Goal: Information Seeking & Learning: Check status

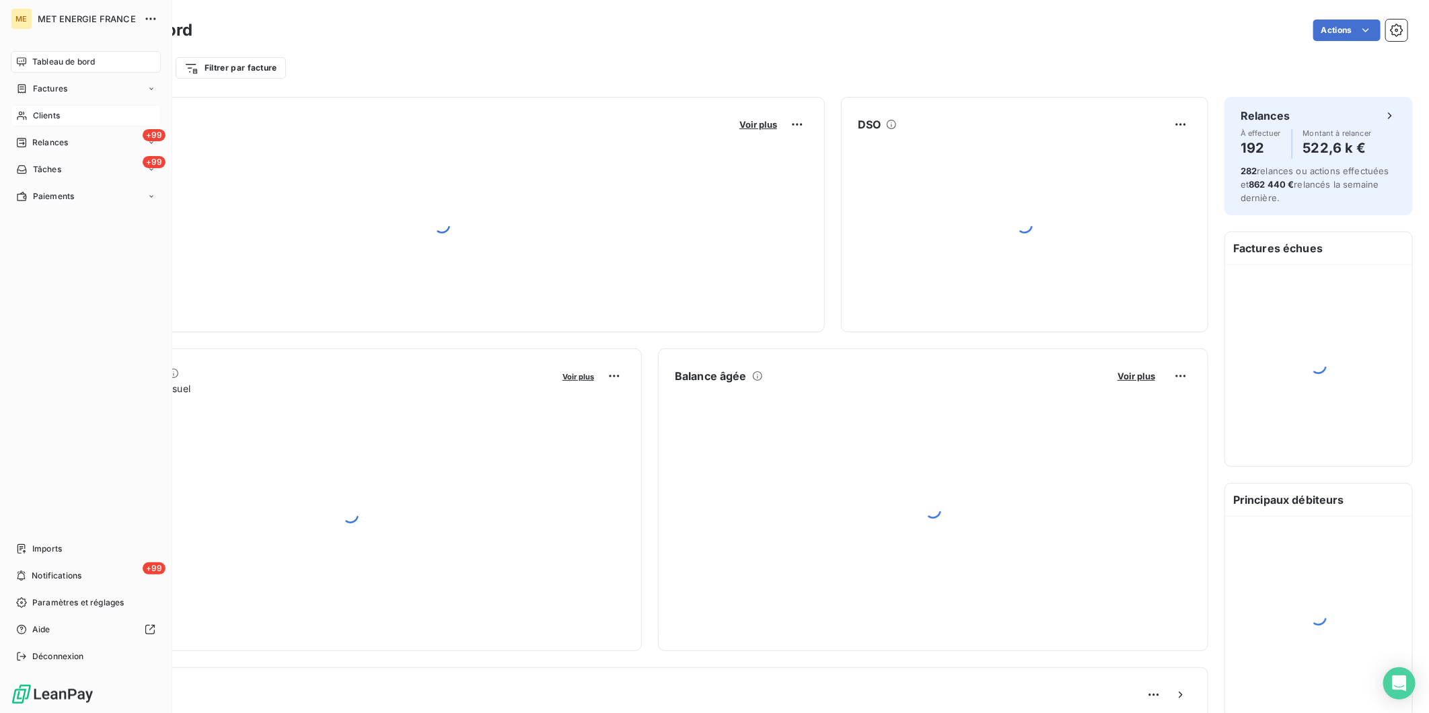
click at [30, 112] on div "Clients" at bounding box center [86, 116] width 150 height 22
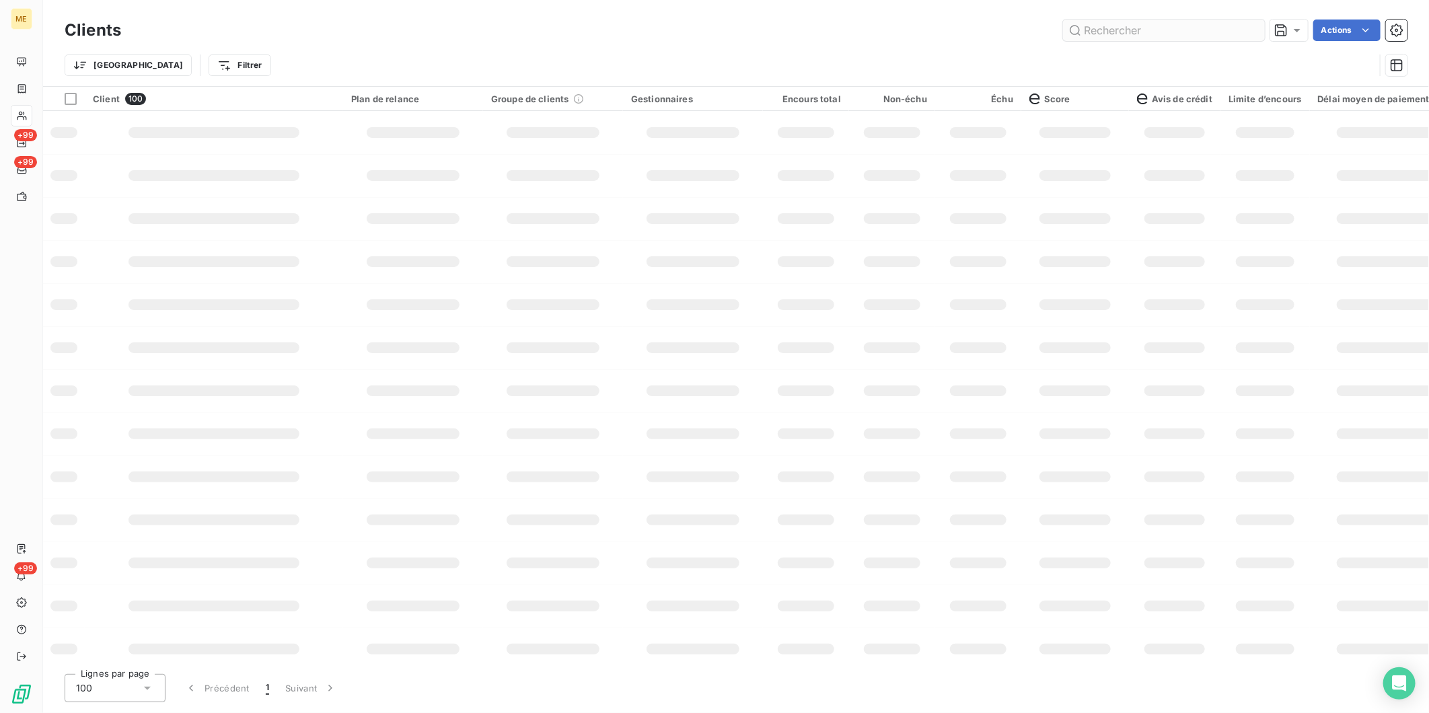
click at [1139, 28] on input "text" at bounding box center [1164, 31] width 202 height 22
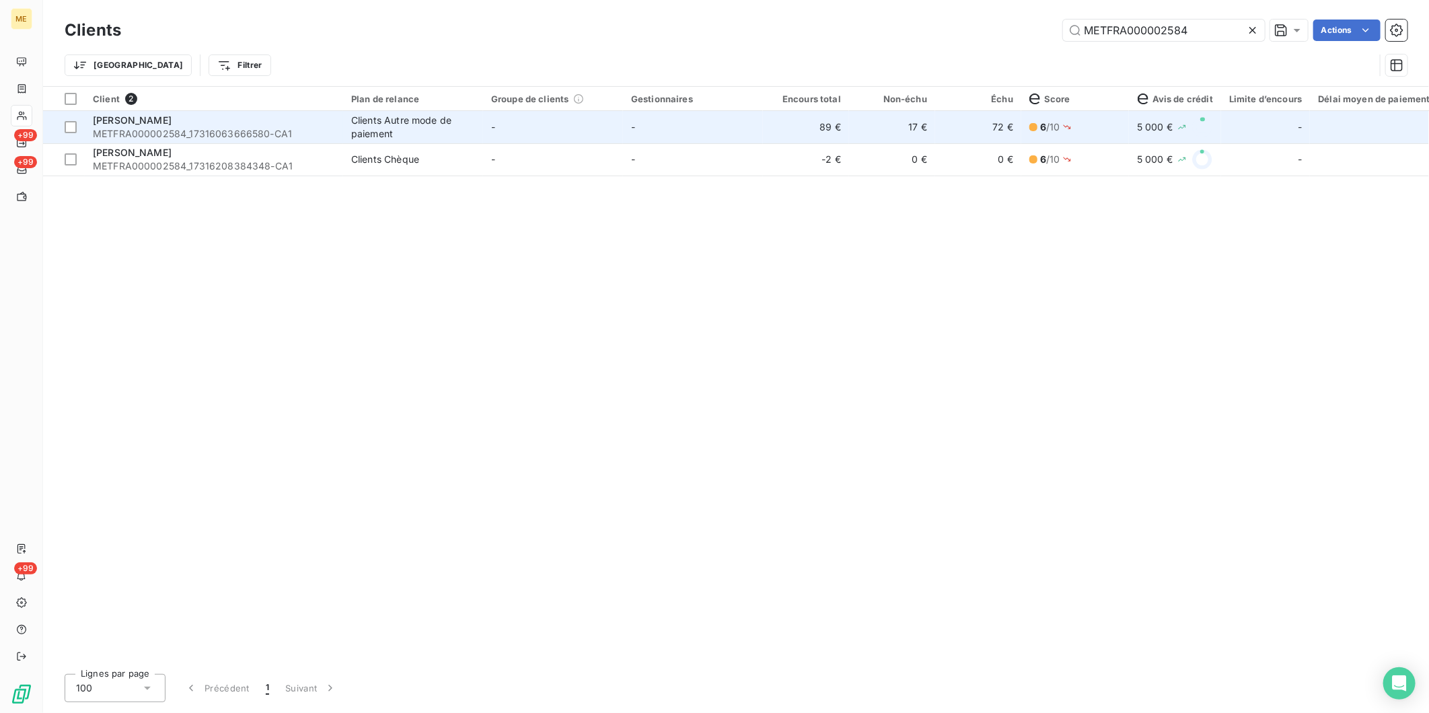
type input "METFRA000002584"
click at [250, 123] on div "GOUIRAND LEILA SABRINA" at bounding box center [214, 120] width 242 height 13
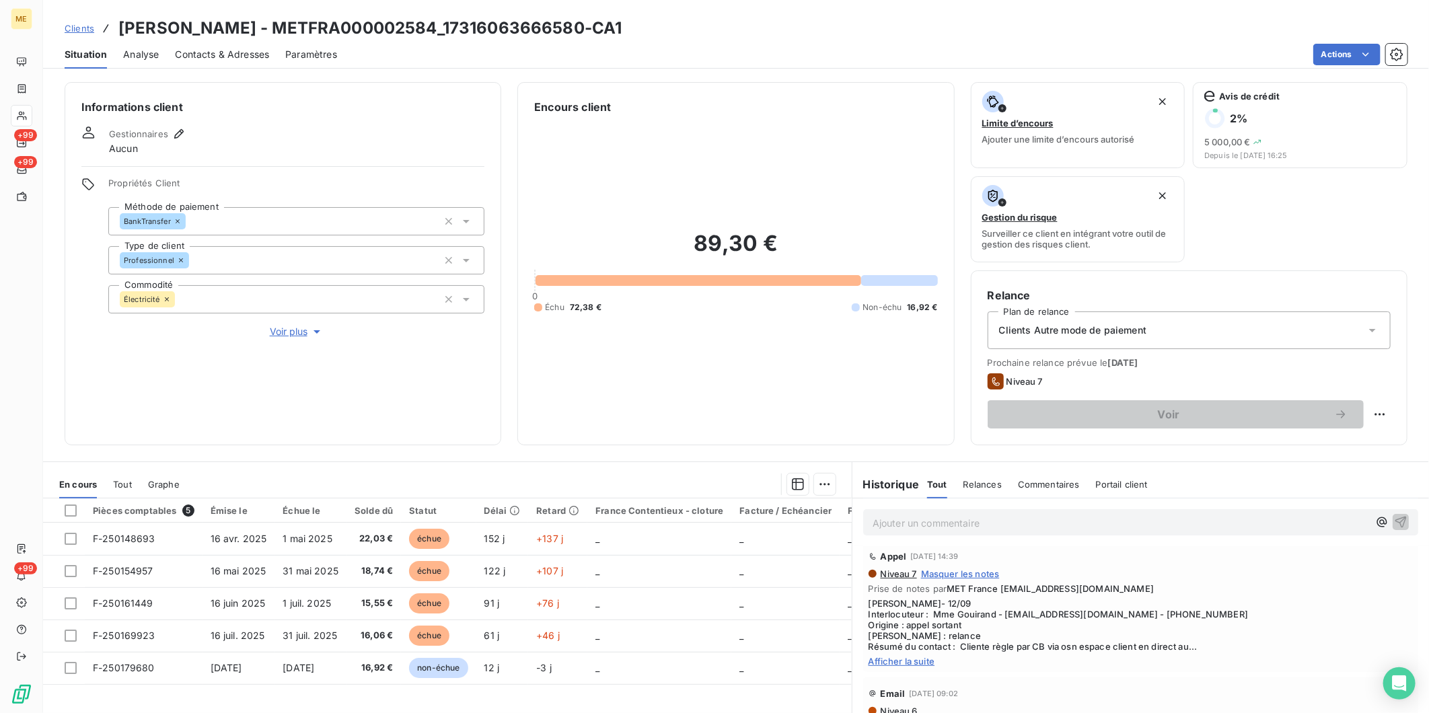
scroll to position [149, 0]
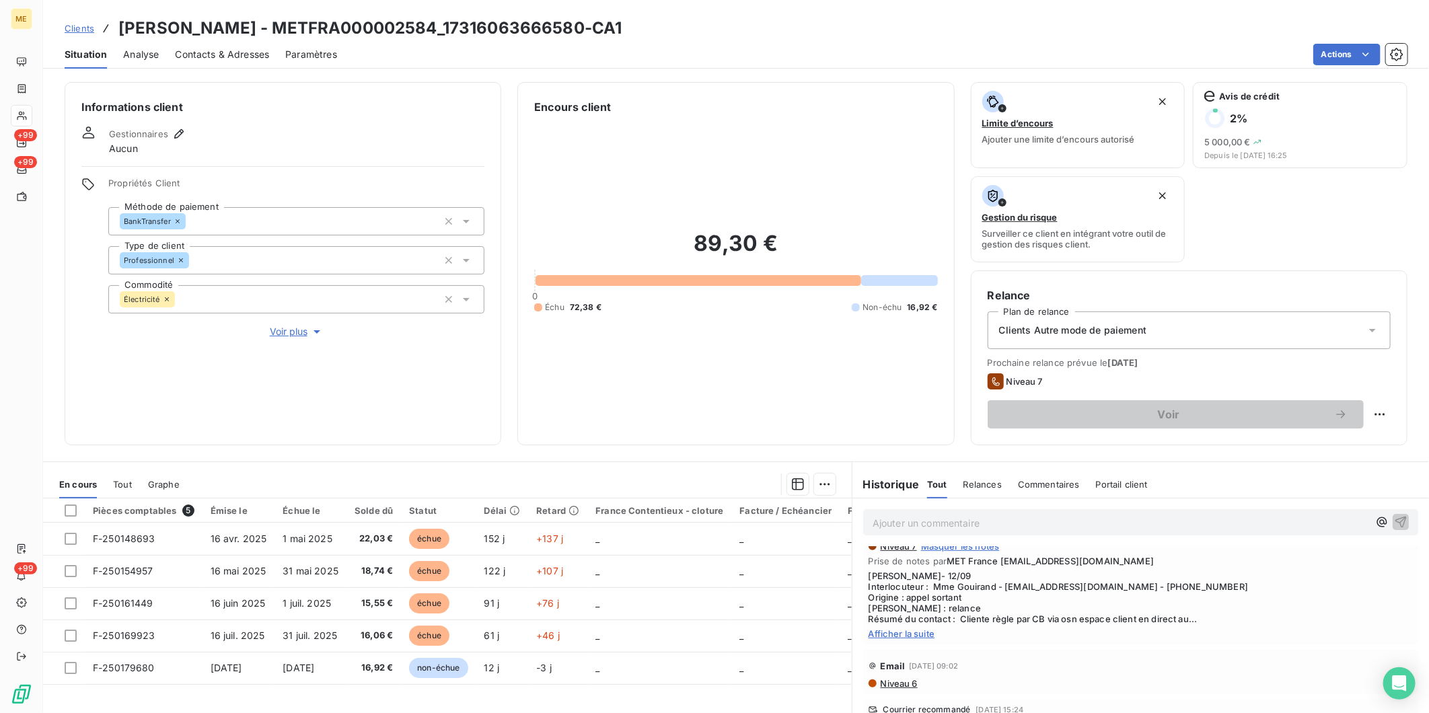
click at [902, 633] on span "Afficher la suite" at bounding box center [1141, 633] width 544 height 11
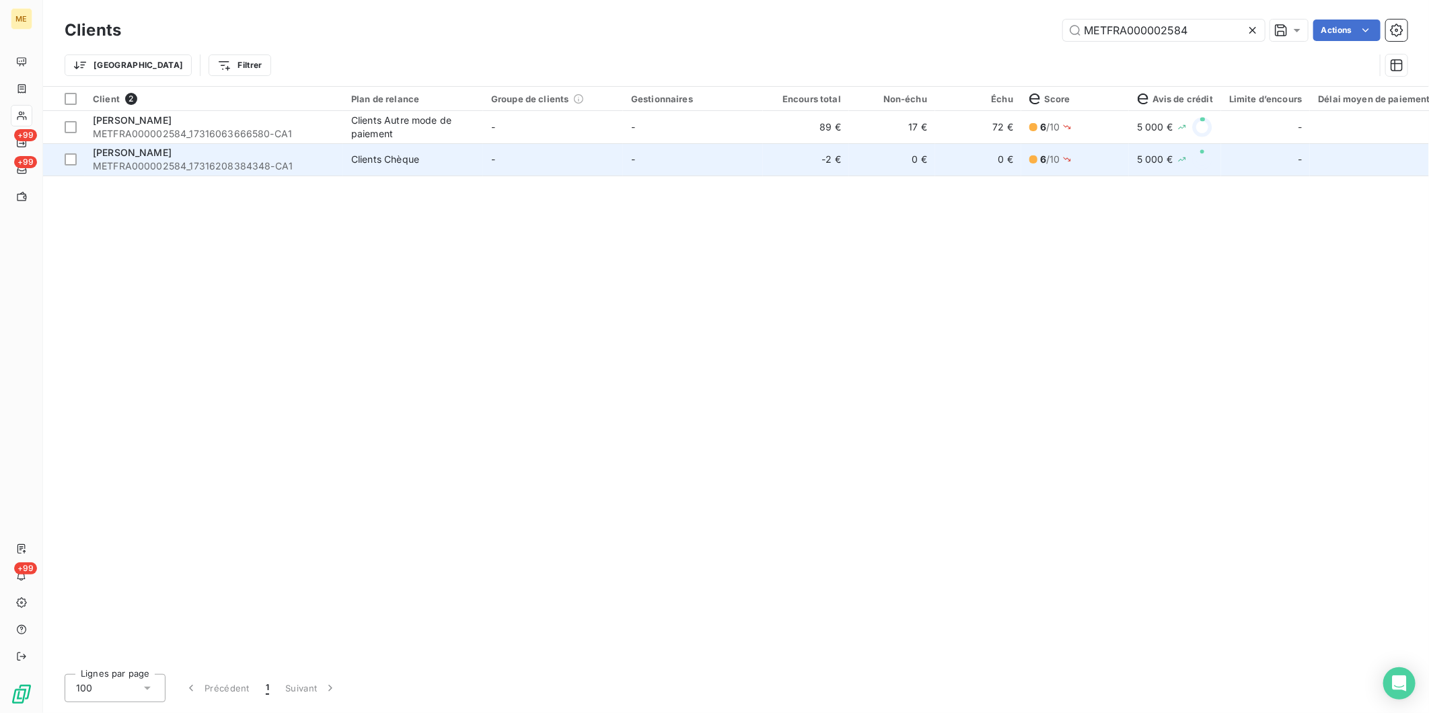
click at [172, 170] on span "METFRA000002584_17316208384348-CA1" at bounding box center [214, 165] width 242 height 13
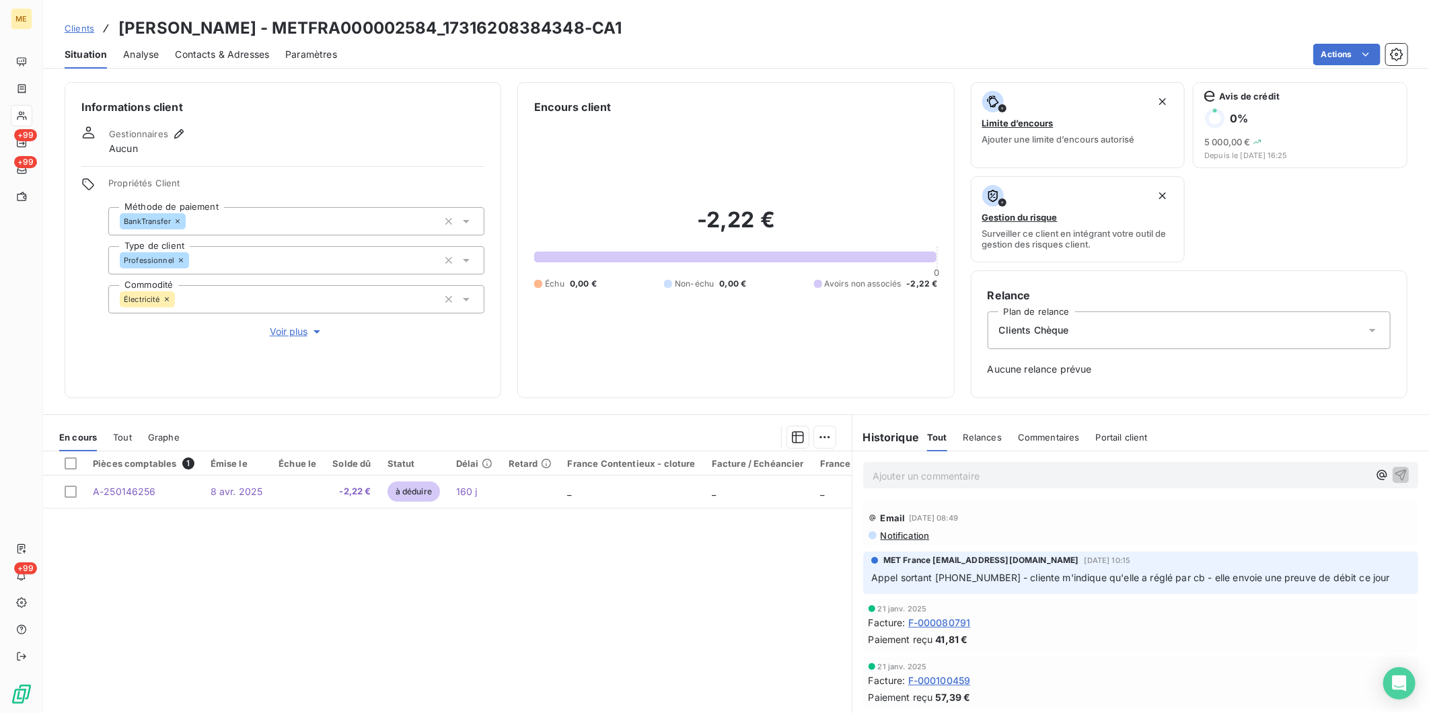
click at [75, 30] on span "Clients" at bounding box center [80, 28] width 30 height 11
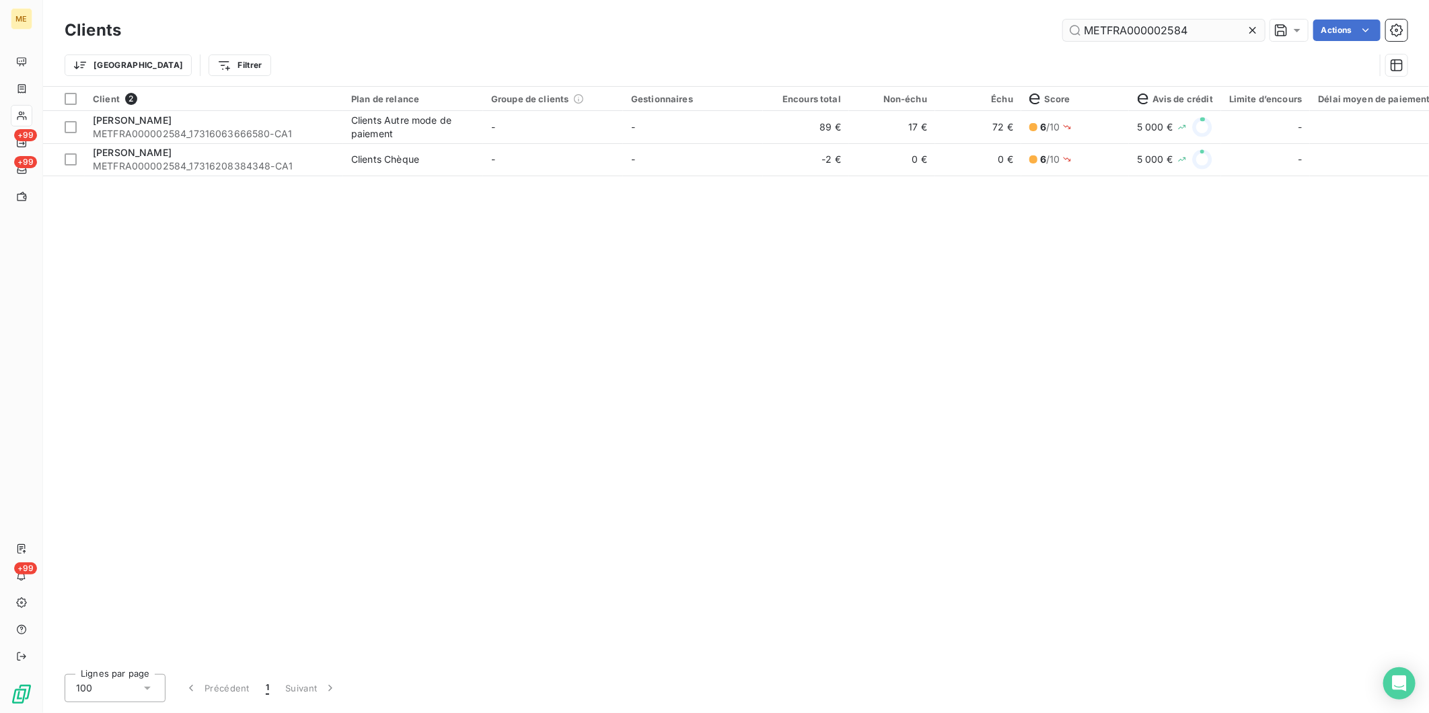
click at [1130, 40] on input "METFRA000002584" at bounding box center [1164, 31] width 202 height 22
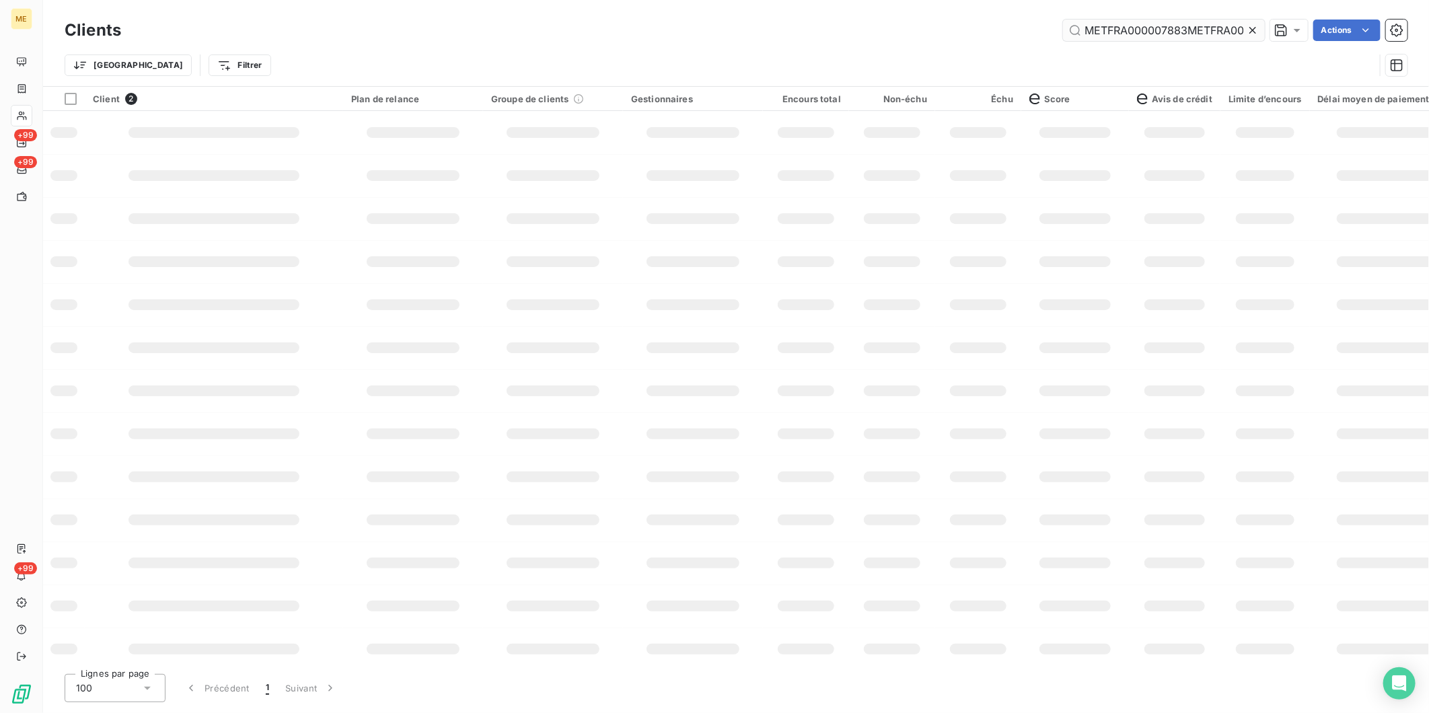
scroll to position [0, 48]
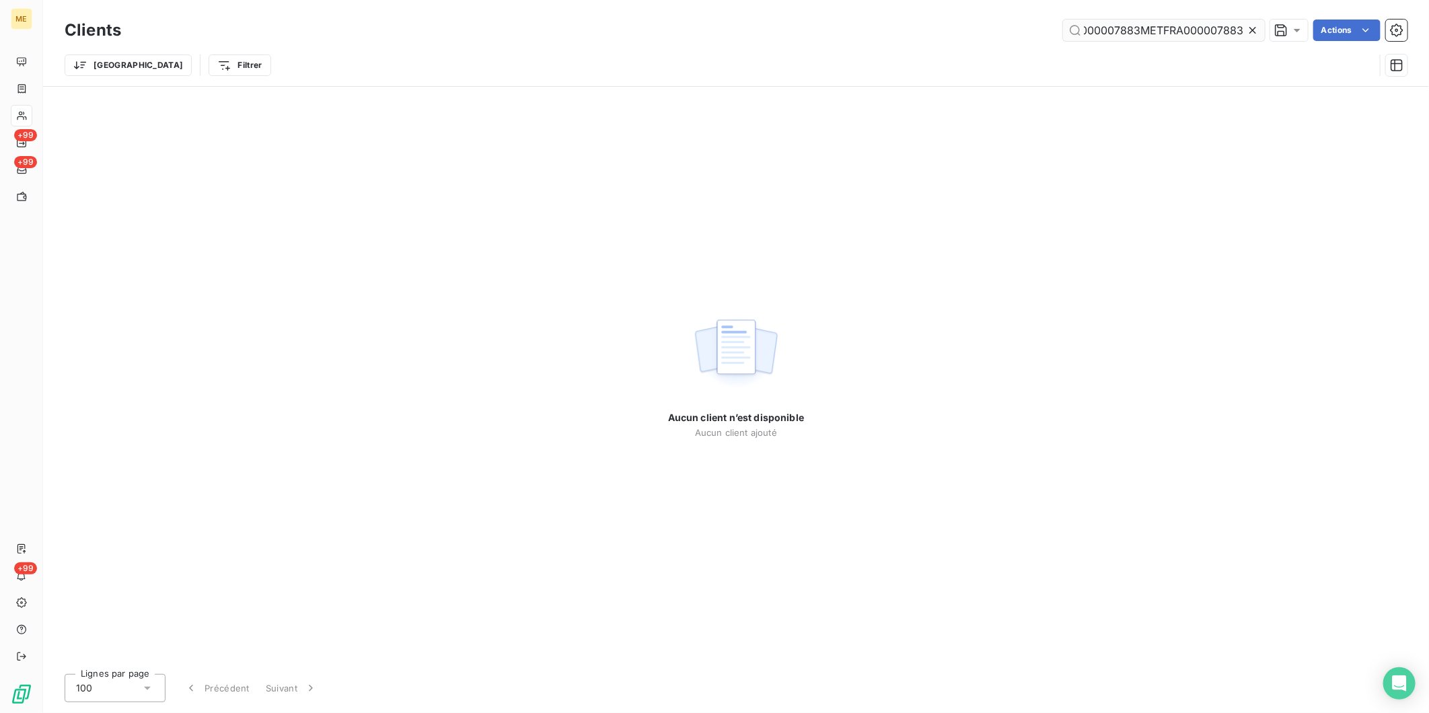
click at [1166, 30] on input "METFRA000007883METFRA000007883" at bounding box center [1164, 31] width 202 height 22
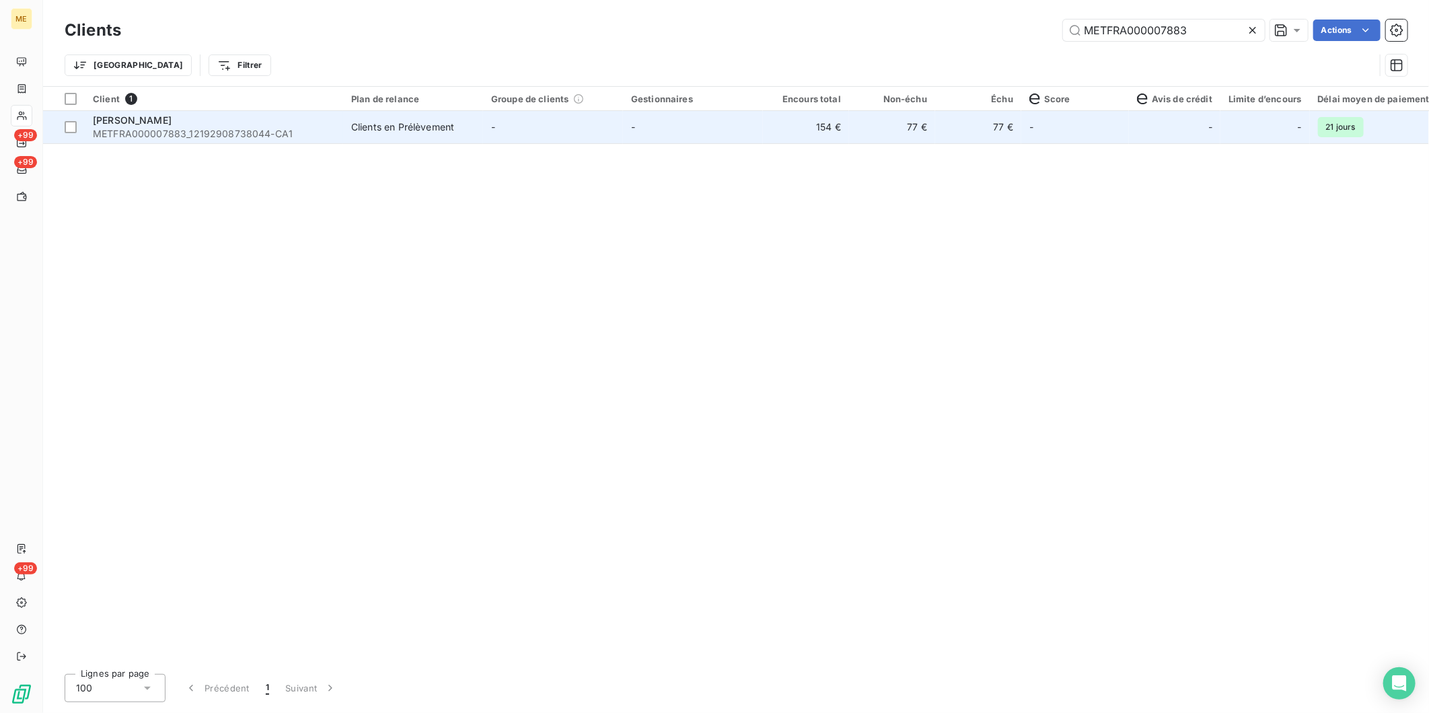
type input "METFRA000007883"
click at [223, 123] on div "FILIP" at bounding box center [214, 120] width 242 height 13
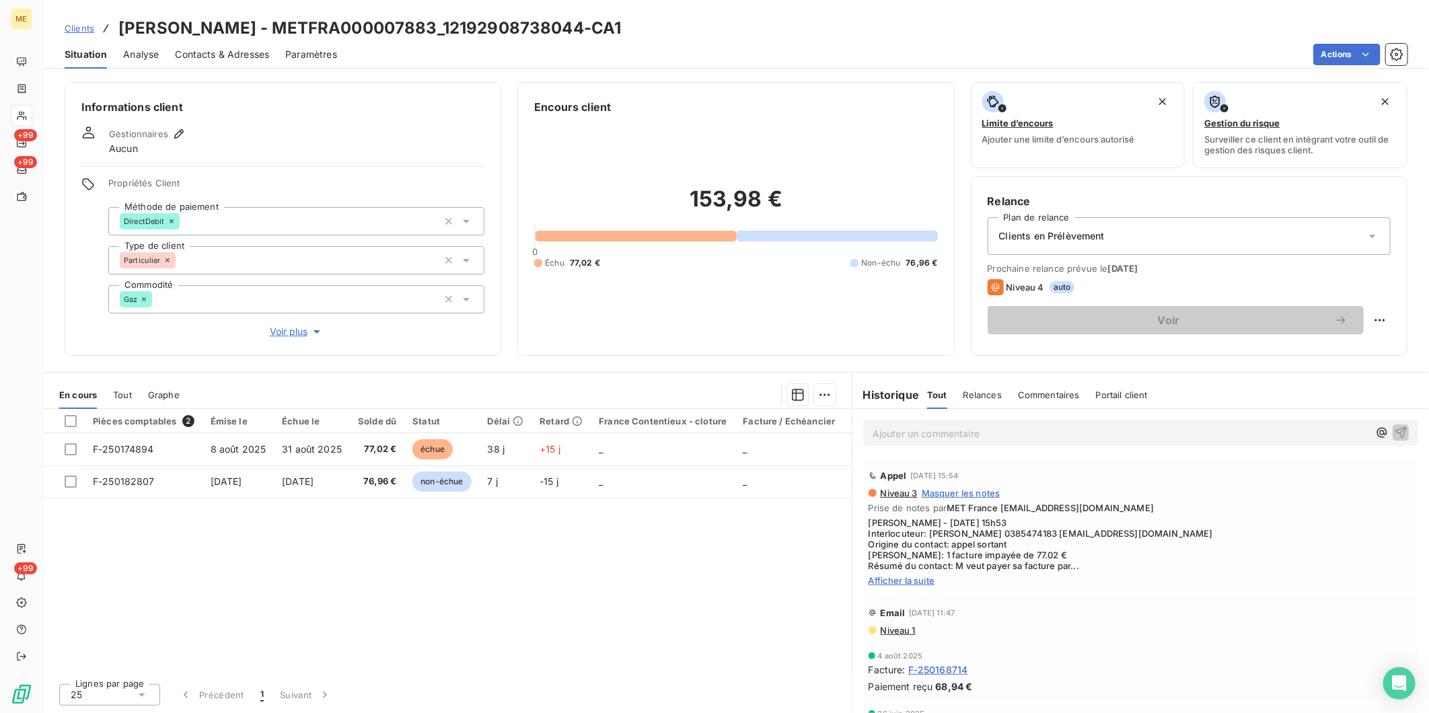
click at [910, 575] on span "Afficher la suite" at bounding box center [1141, 580] width 544 height 11
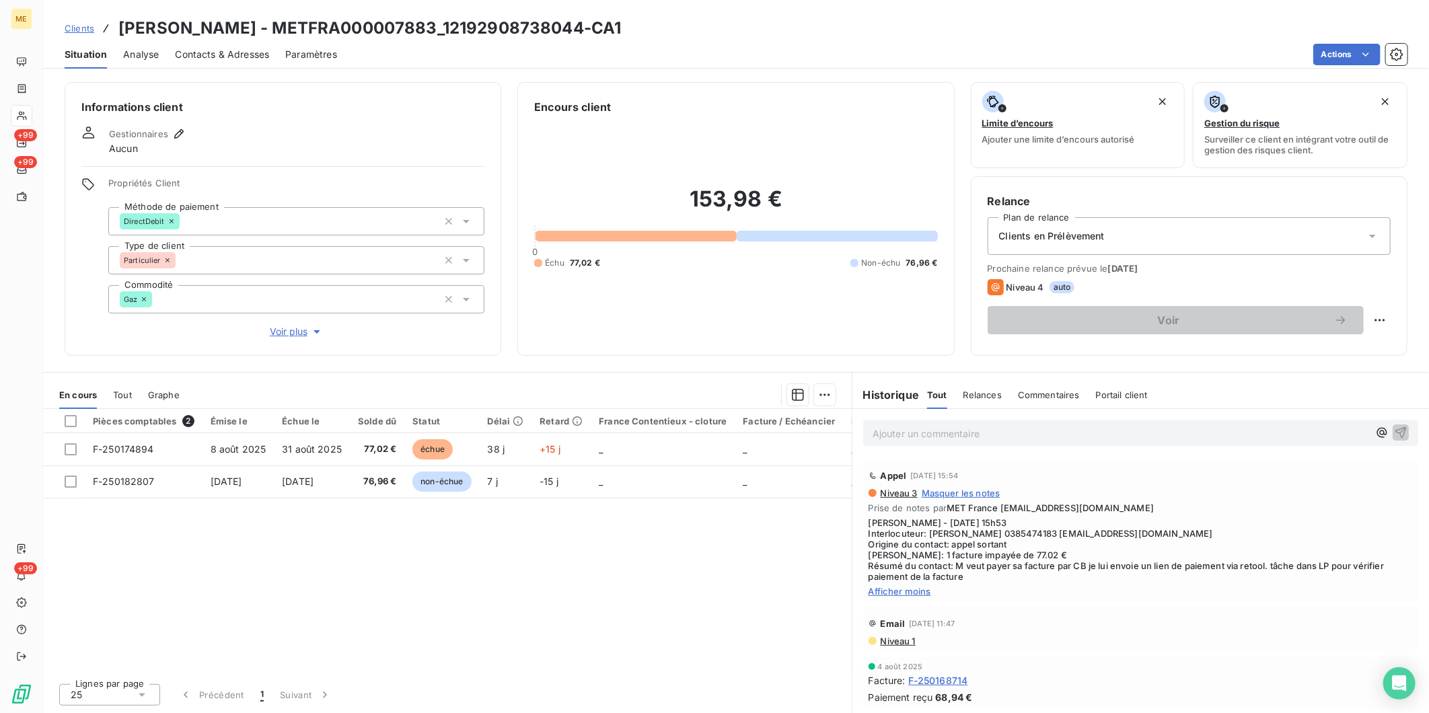
click at [63, 22] on div "Clients FILIP - METFRA000007883_12192908738044-CA1" at bounding box center [736, 28] width 1386 height 24
click at [73, 27] on span "Clients" at bounding box center [80, 28] width 30 height 11
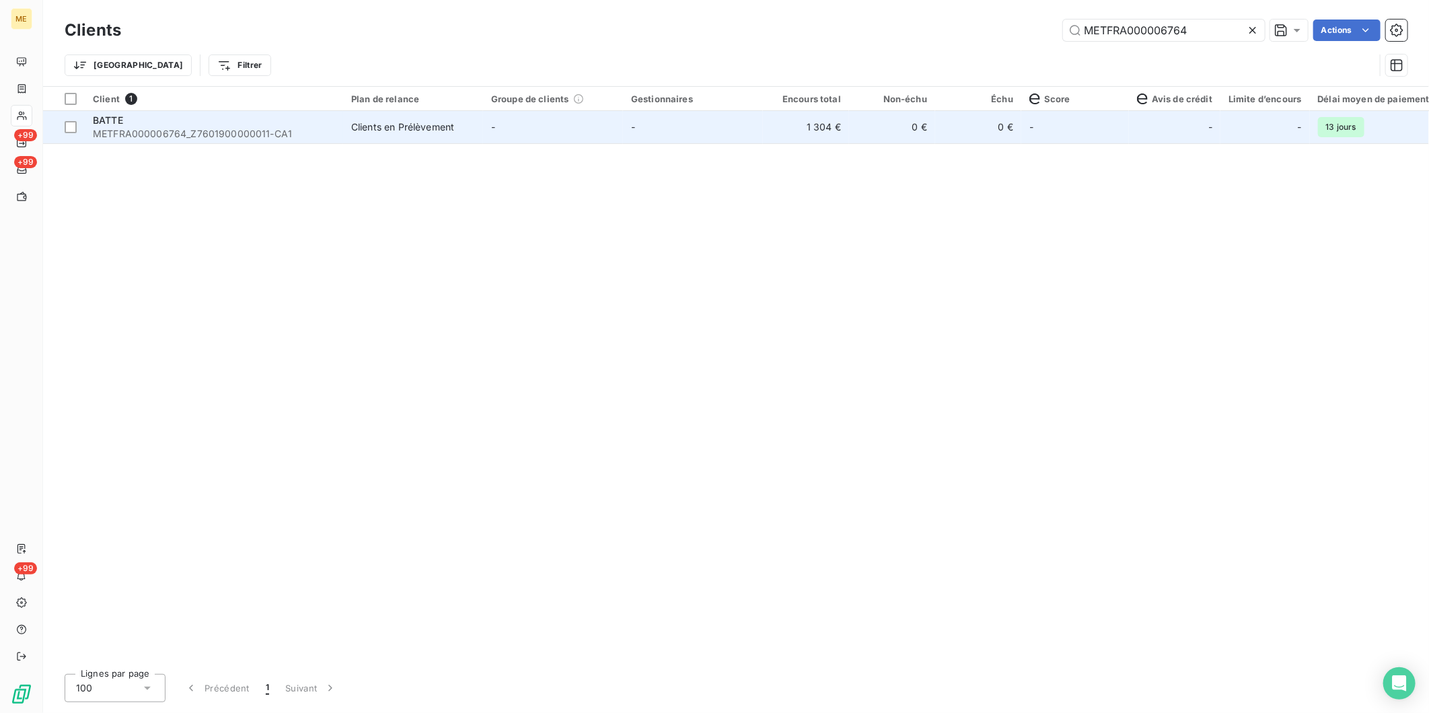
type input "METFRA000006764"
click at [225, 125] on div "BATTE" at bounding box center [214, 120] width 242 height 13
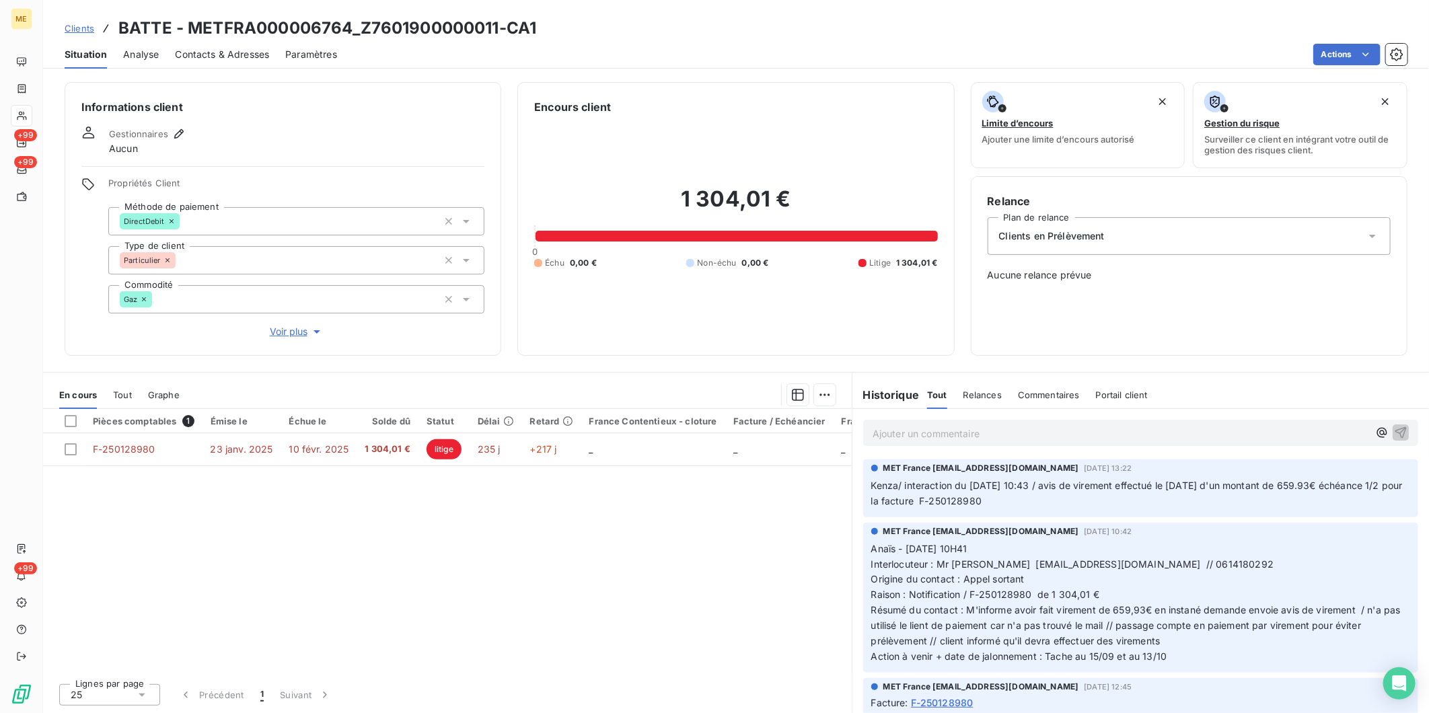
click at [75, 26] on span "Clients" at bounding box center [80, 28] width 30 height 11
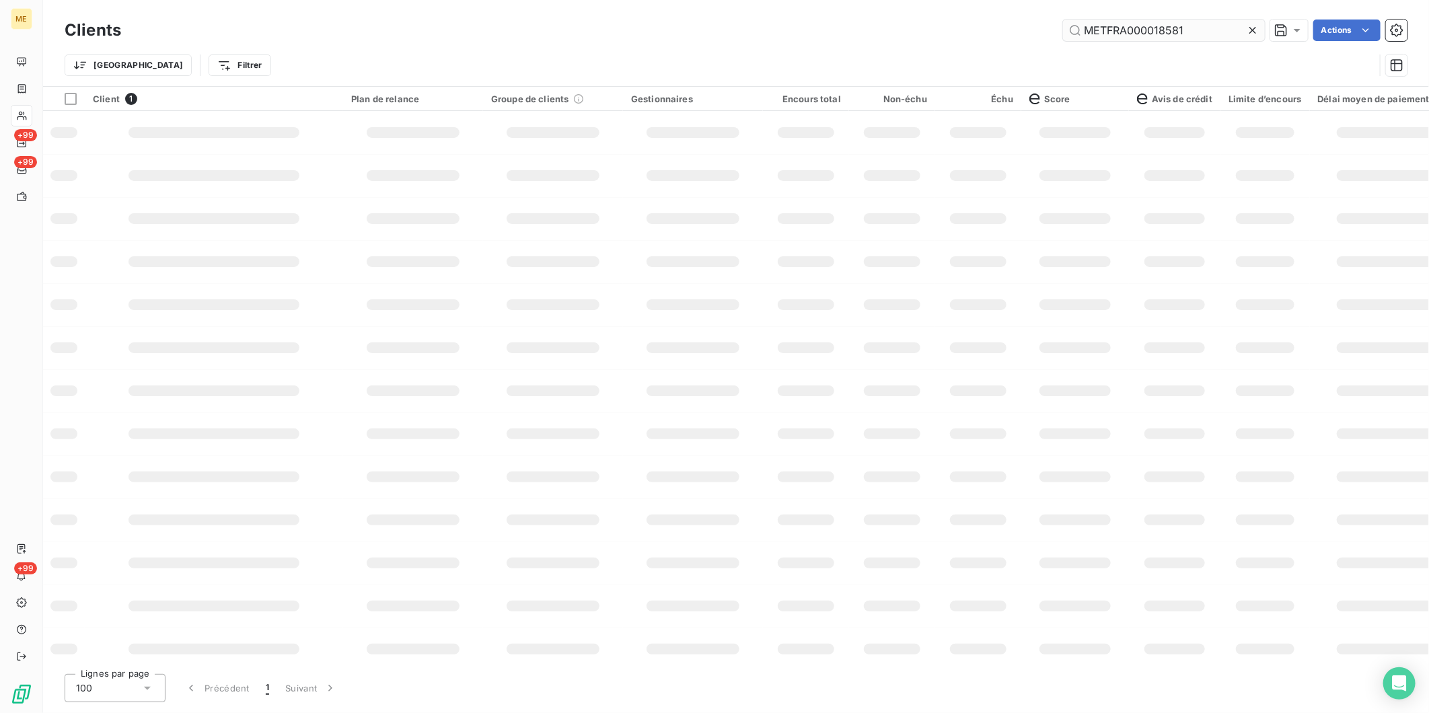
click at [1199, 28] on input "METFRA000018581" at bounding box center [1164, 31] width 202 height 22
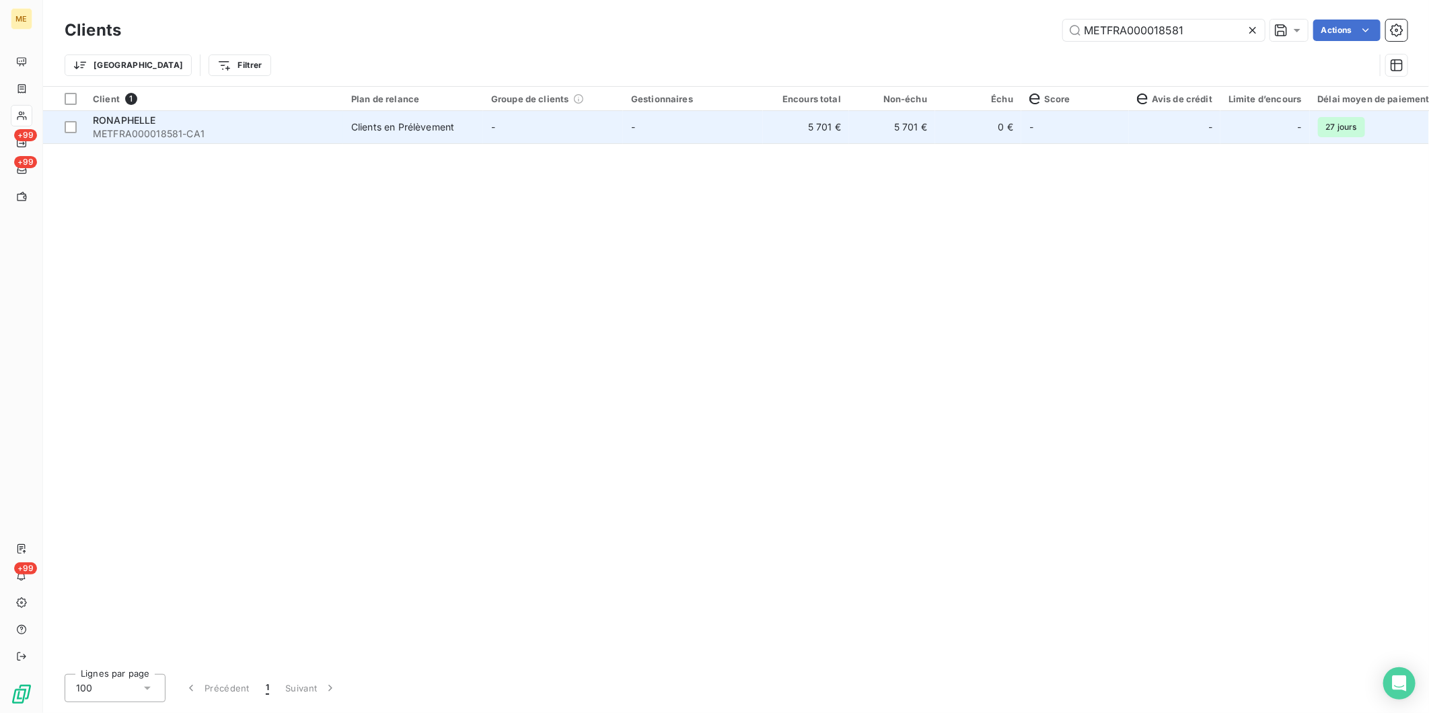
type input "METFRA000018581"
click at [673, 133] on td "-" at bounding box center [693, 127] width 140 height 32
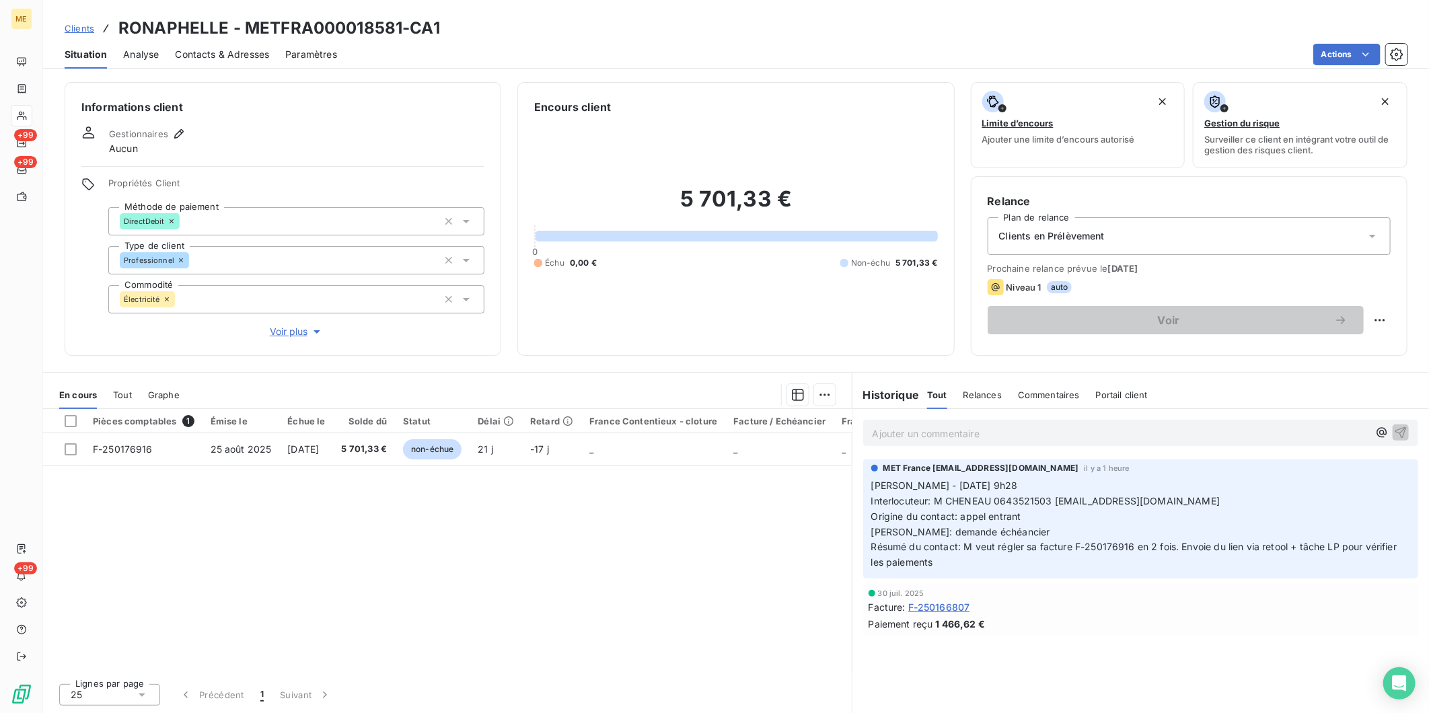
click at [72, 30] on span "Clients" at bounding box center [80, 28] width 30 height 11
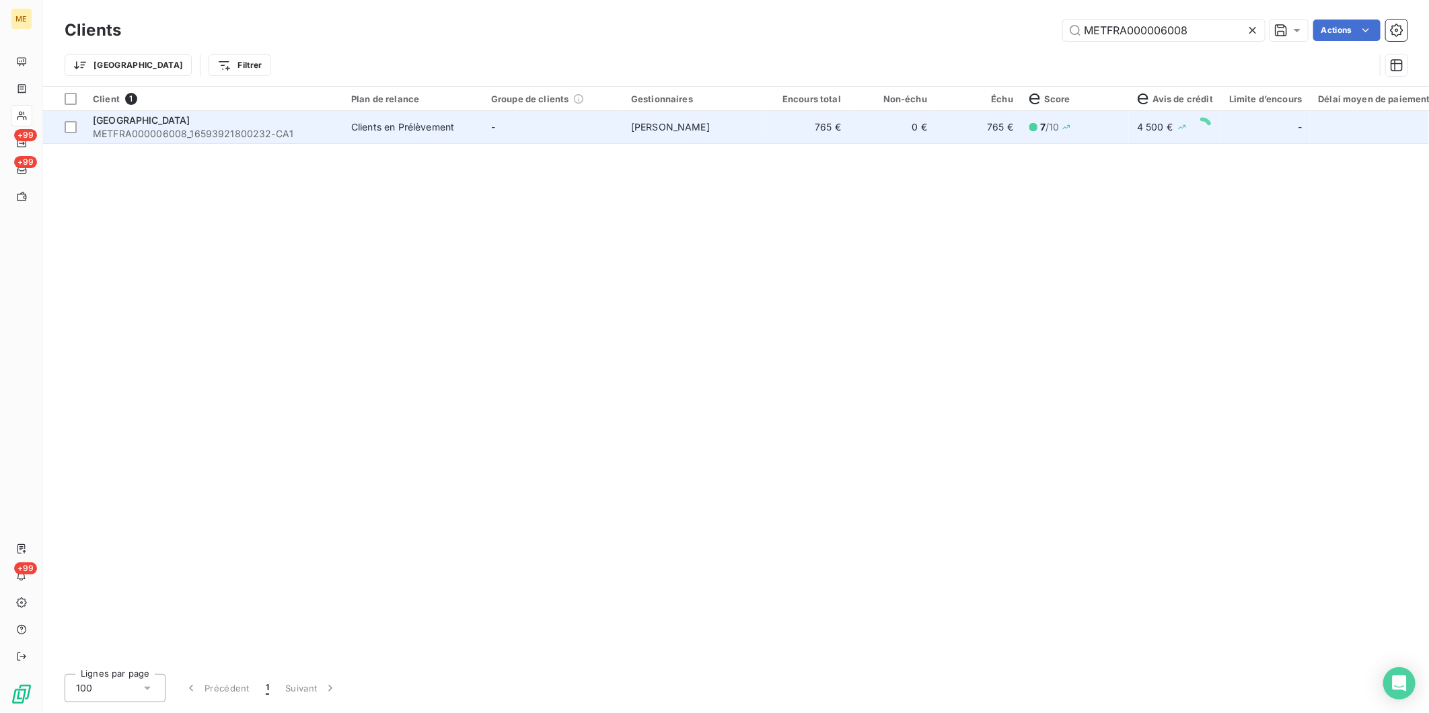
type input "METFRA000006008"
click at [515, 138] on td "-" at bounding box center [553, 127] width 140 height 32
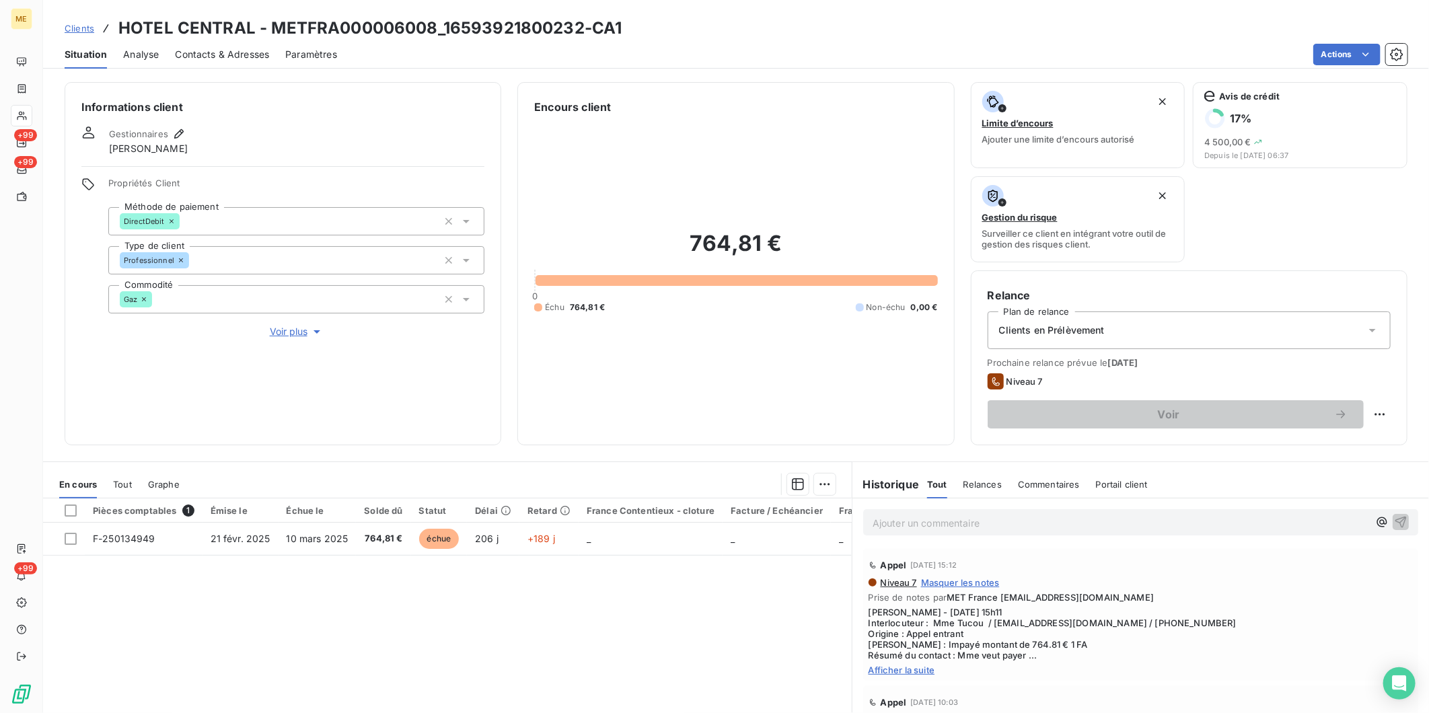
click at [900, 666] on span "Afficher la suite" at bounding box center [1141, 670] width 544 height 11
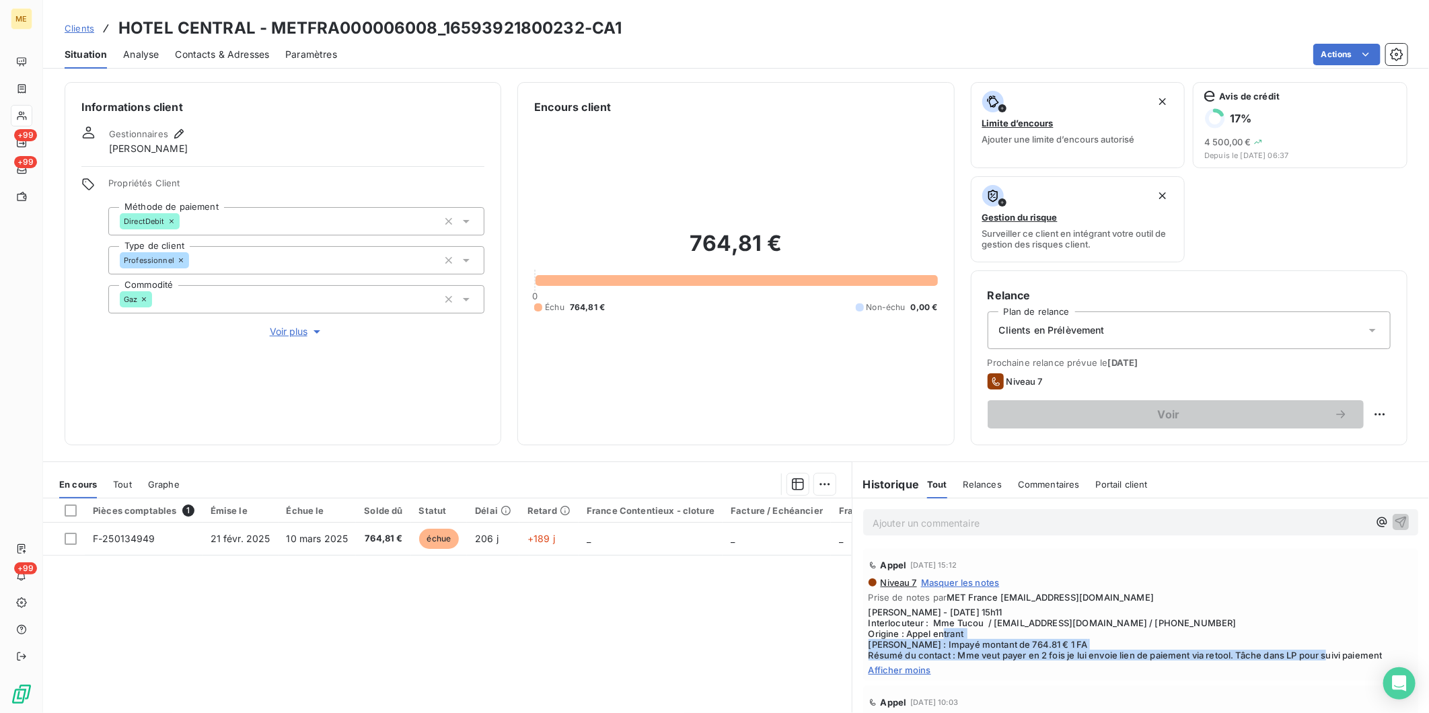
drag, startPoint x: 1383, startPoint y: 653, endPoint x: 1045, endPoint y: 636, distance: 338.8
click at [1045, 636] on span "Sylvain - 09/09/2025 - 15h11 Interlocuteur : Mme Tucou / hotelcentralpau@gmail.…" at bounding box center [1141, 634] width 544 height 54
drag, startPoint x: 1045, startPoint y: 636, endPoint x: 1007, endPoint y: 647, distance: 40.0
click at [1007, 647] on span "Sylvain - 09/09/2025 - 15h11 Interlocuteur : Mme Tucou / hotelcentralpau@gmail.…" at bounding box center [1141, 634] width 544 height 54
drag, startPoint x: 981, startPoint y: 642, endPoint x: 1407, endPoint y: 651, distance: 426.0
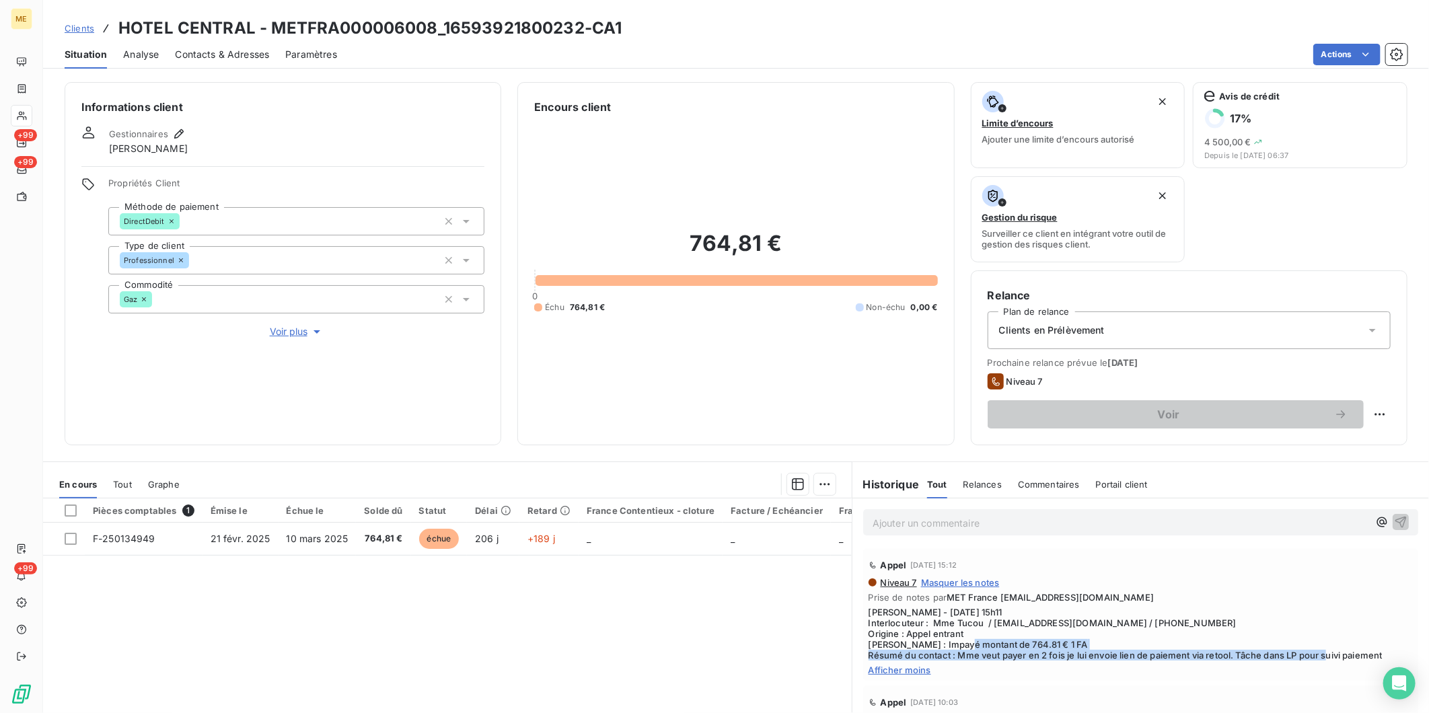
click at [1407, 651] on div "Ajouter un commentaire ﻿ Appel 9 sept. 2025, 15:12 Niveau 7 Masquer les notes P…" at bounding box center [1140, 648] width 577 height 299
click at [909, 651] on span "Sylvain - 09/09/2025 - 15h11 Interlocuteur : Mme Tucou / hotelcentralpau@gmail.…" at bounding box center [1141, 634] width 544 height 54
click at [79, 27] on span "Clients" at bounding box center [80, 28] width 30 height 11
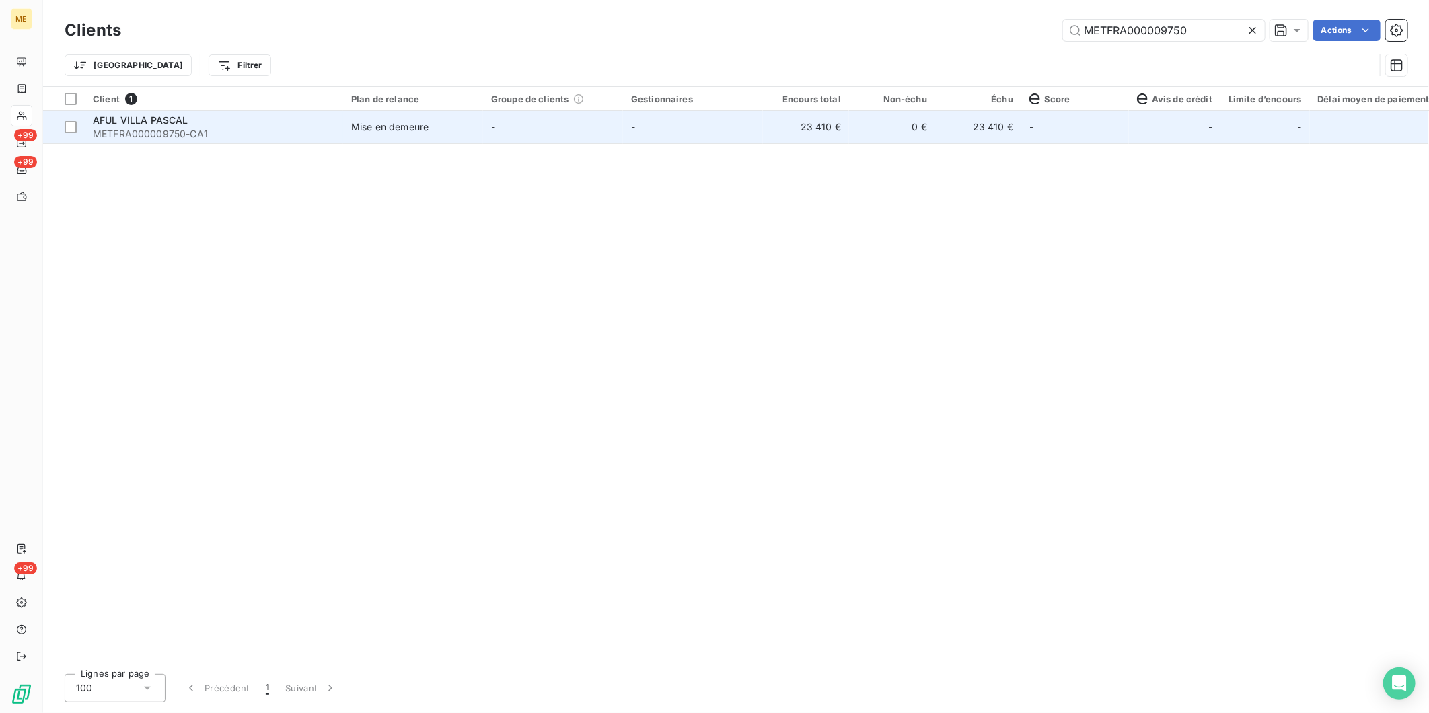
type input "METFRA000009750"
click at [264, 130] on span "METFRA000009750-CA1" at bounding box center [214, 133] width 242 height 13
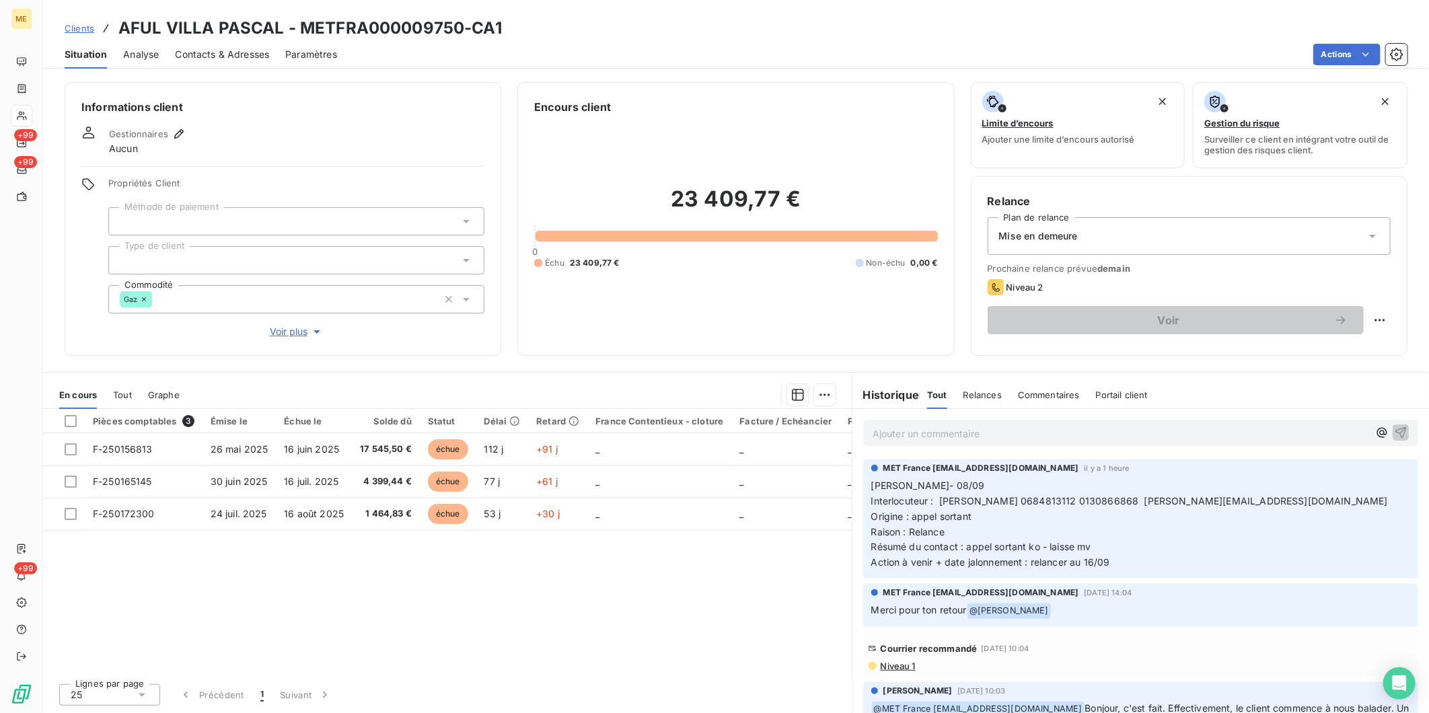
click at [285, 327] on span "Voir plus" at bounding box center [297, 331] width 54 height 13
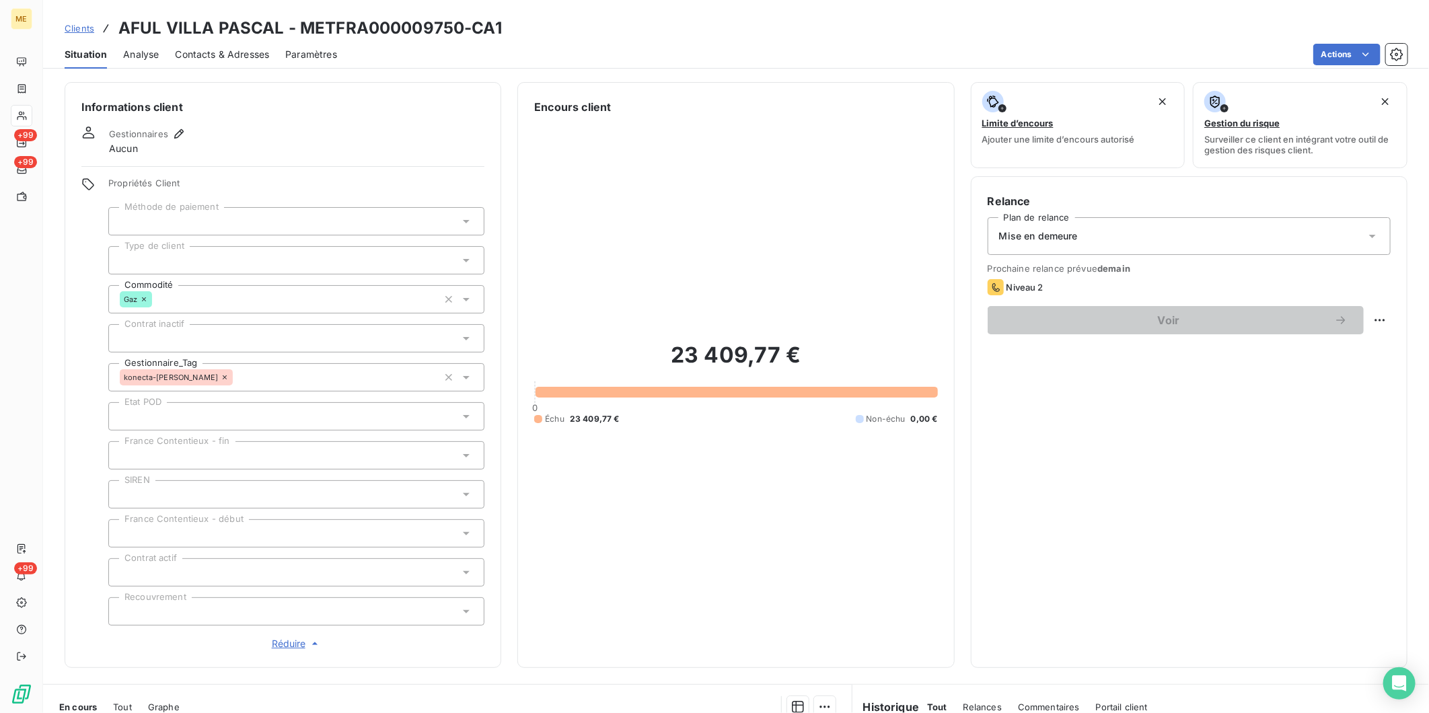
click at [294, 648] on span "Réduire" at bounding box center [297, 643] width 50 height 13
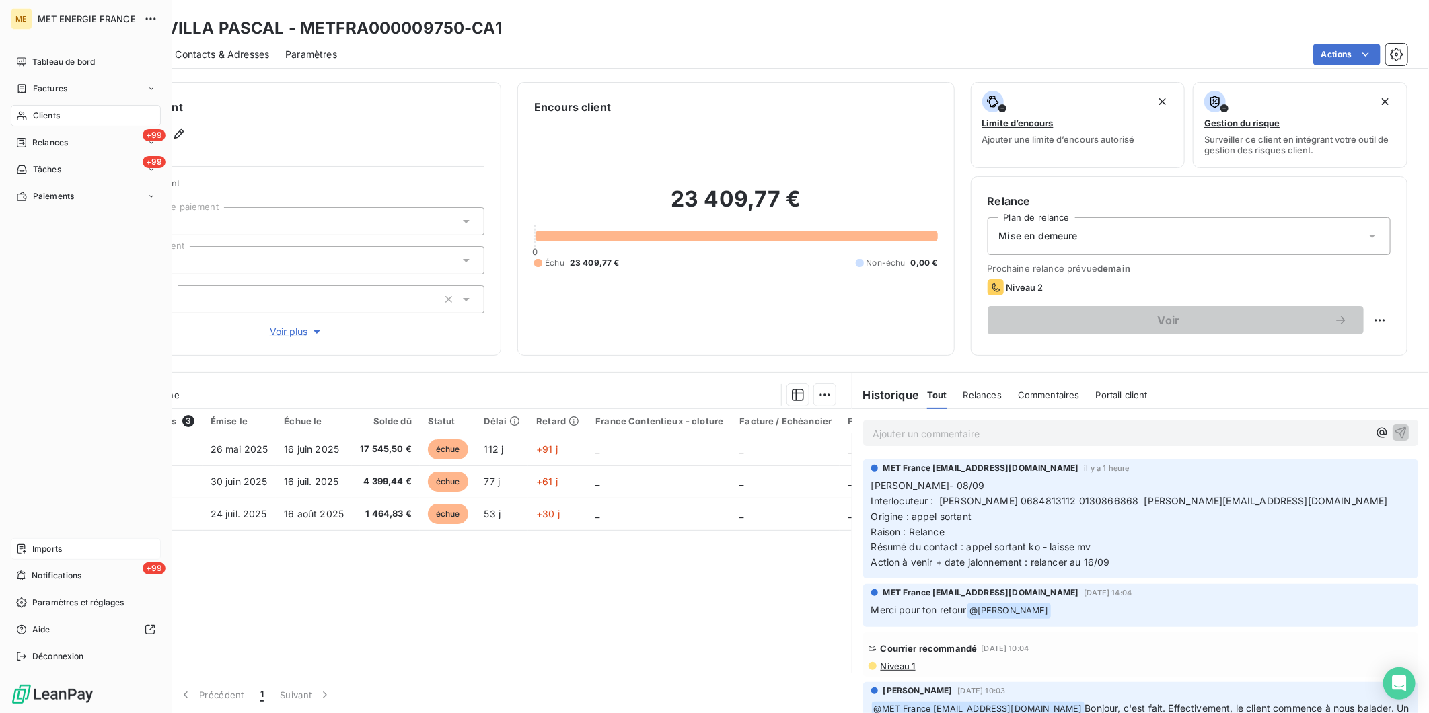
click at [44, 549] on span "Imports" at bounding box center [47, 549] width 30 height 12
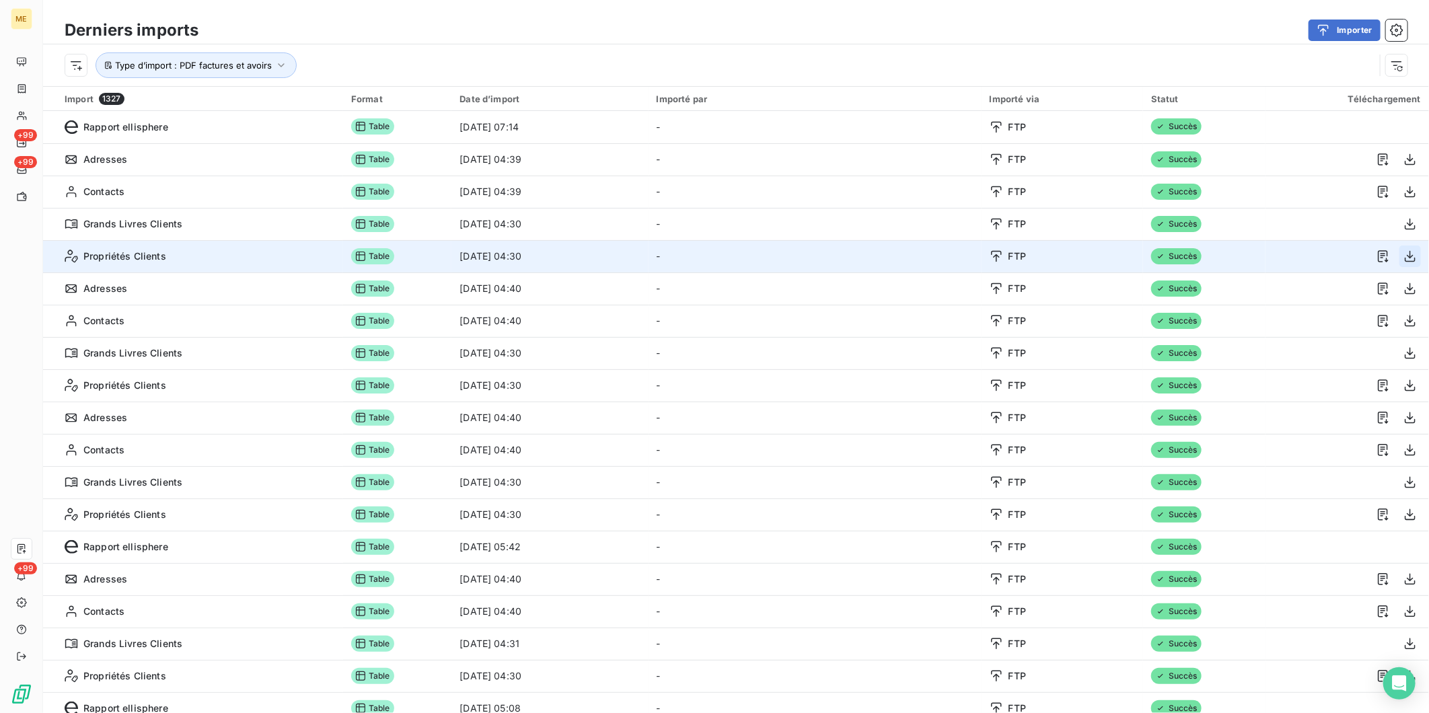
click at [1404, 252] on icon "button" at bounding box center [1410, 256] width 13 height 13
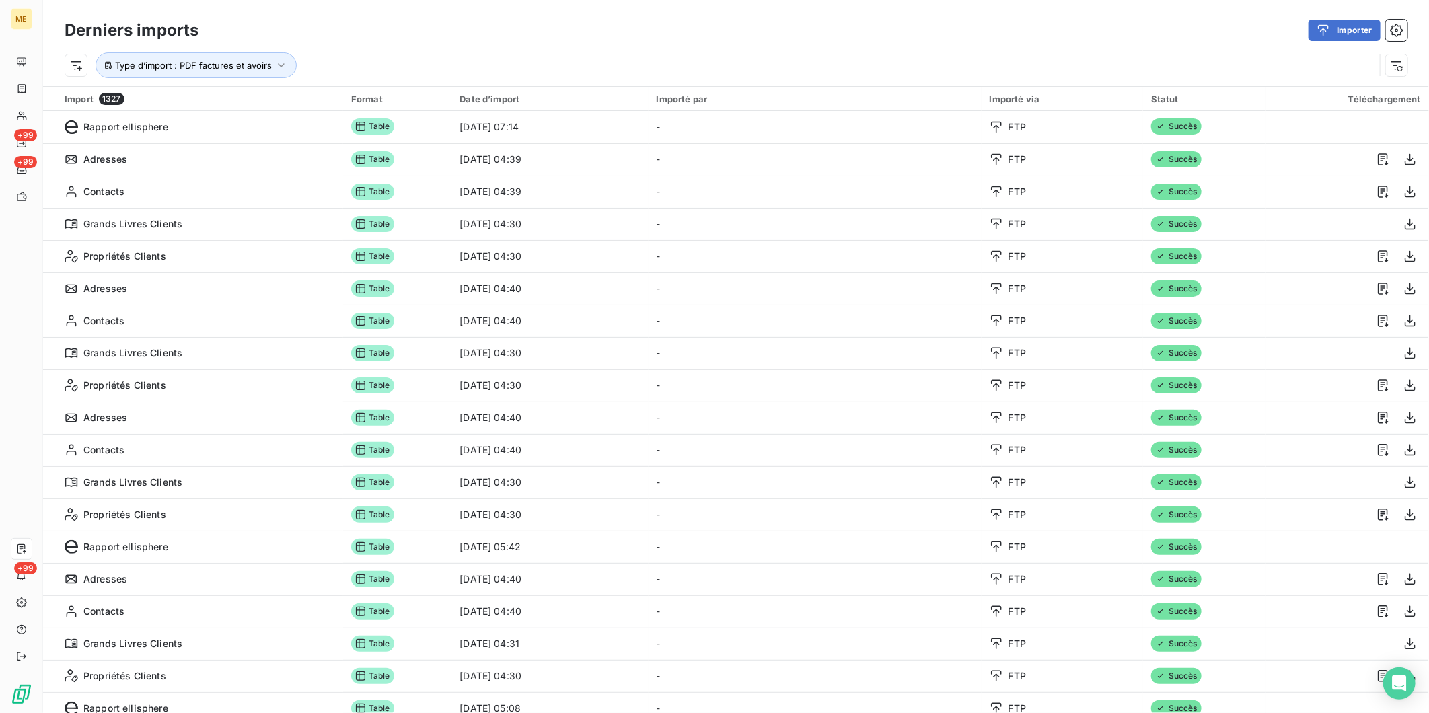
click at [384, 17] on div "Derniers imports Importer" at bounding box center [736, 30] width 1386 height 28
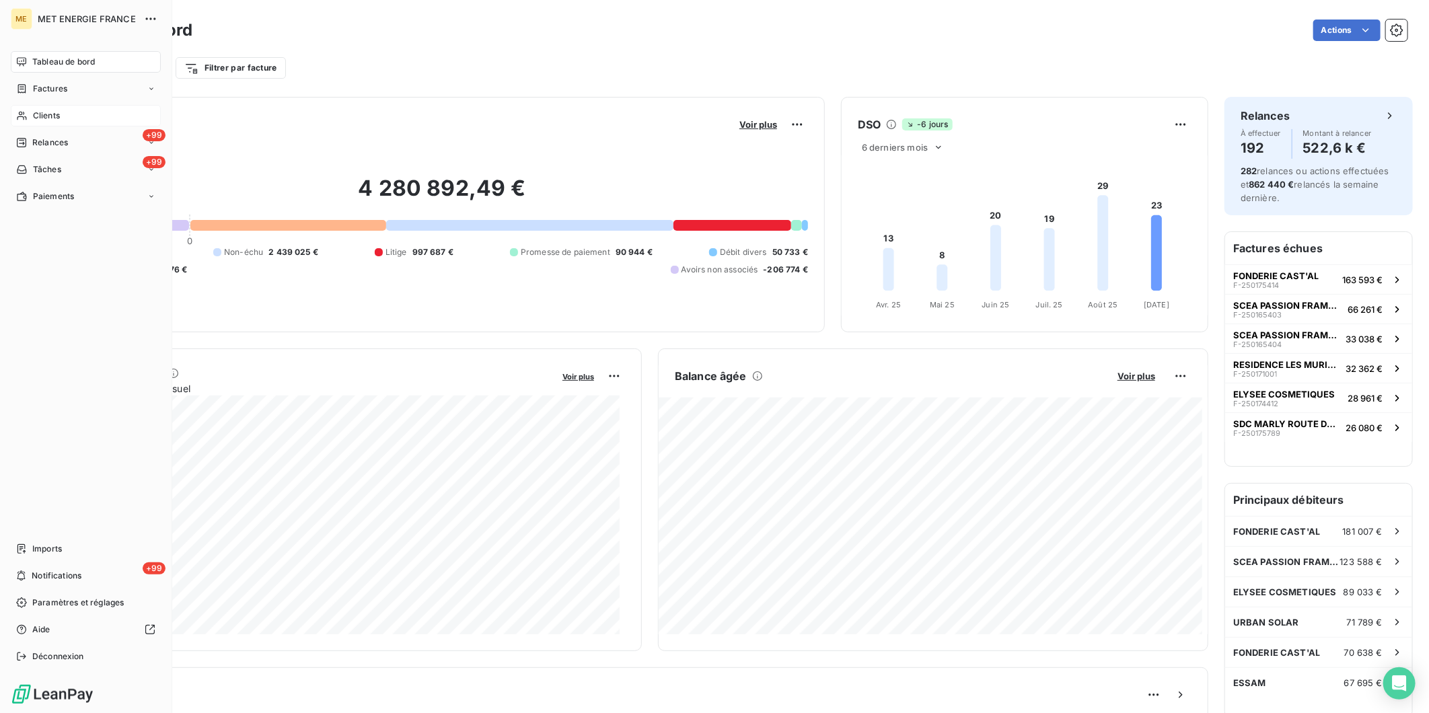
click at [61, 118] on div "Clients" at bounding box center [86, 116] width 150 height 22
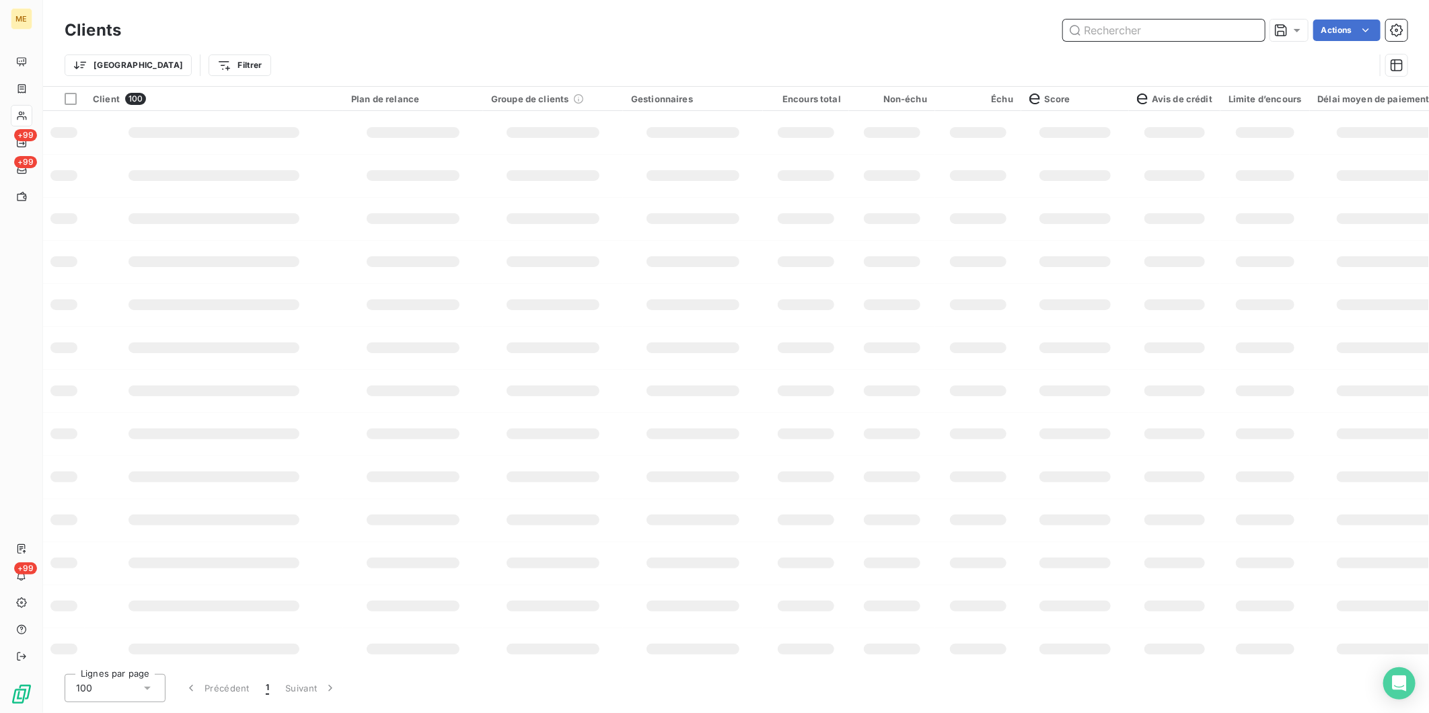
click at [1122, 28] on input "text" at bounding box center [1164, 31] width 202 height 22
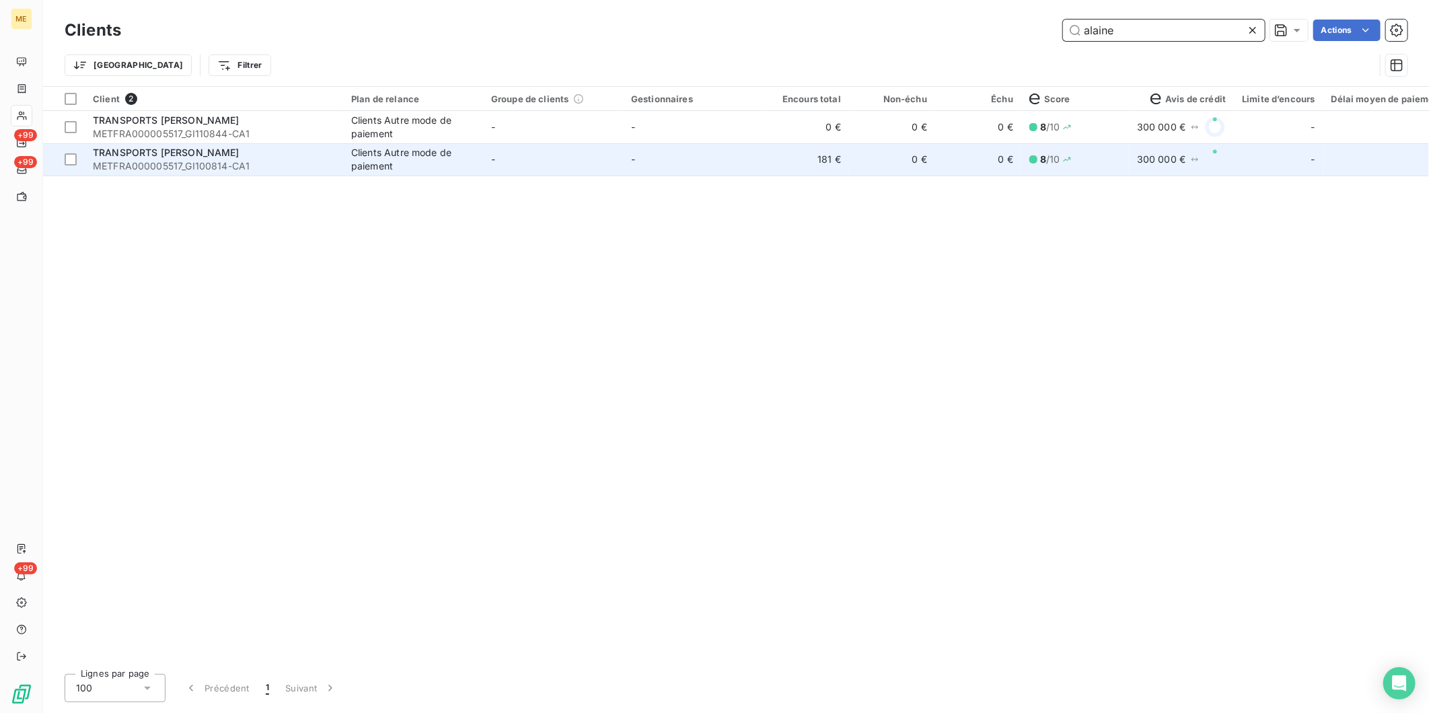
type input "alaine"
click at [156, 157] on span "TRANSPORTS [PERSON_NAME]" at bounding box center [166, 152] width 147 height 11
